Goal: Task Accomplishment & Management: Use online tool/utility

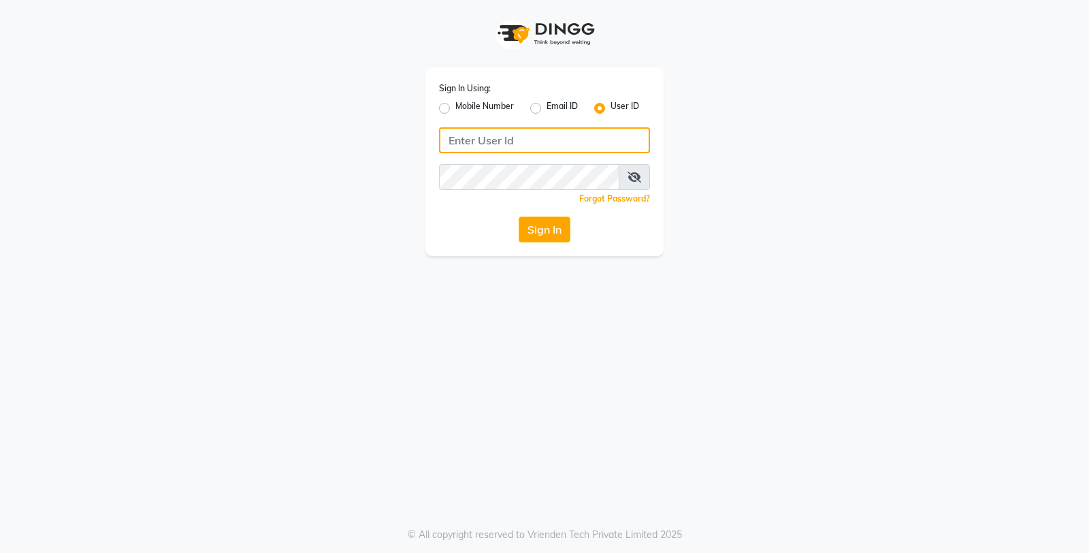
type input "e3598-01"
click at [553, 221] on button "Sign In" at bounding box center [545, 229] width 52 height 26
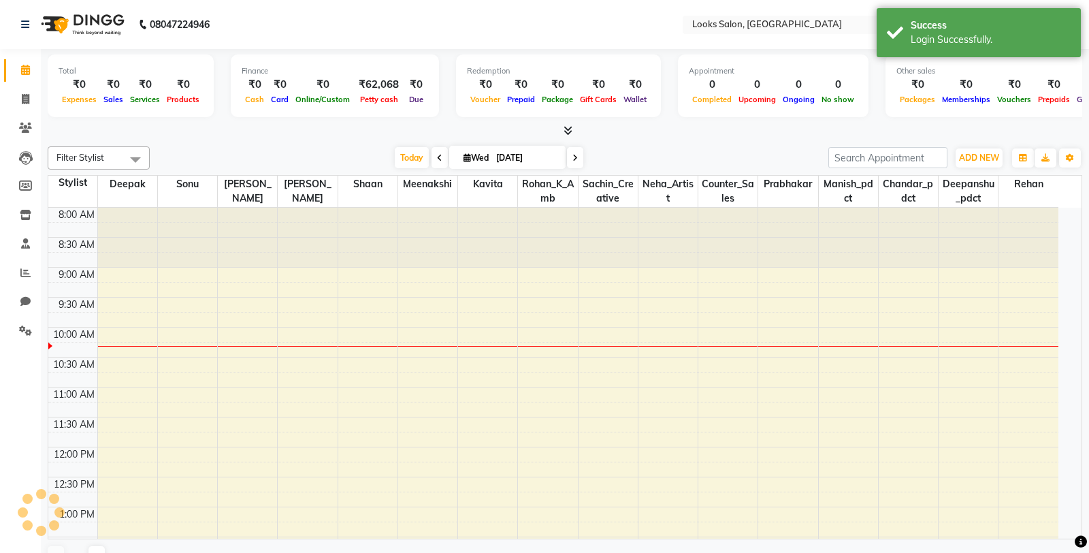
select select "en"
